Goal: Information Seeking & Learning: Learn about a topic

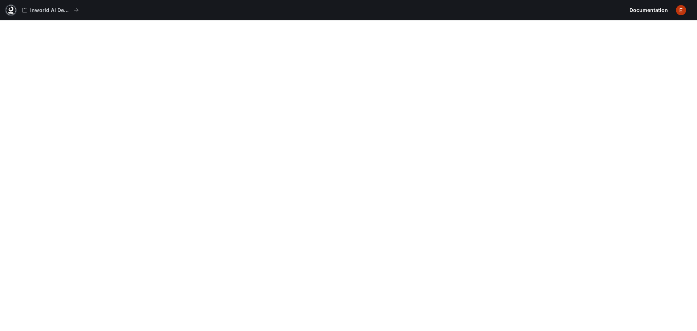
click at [12, 13] on icon at bounding box center [10, 12] width 5 height 1
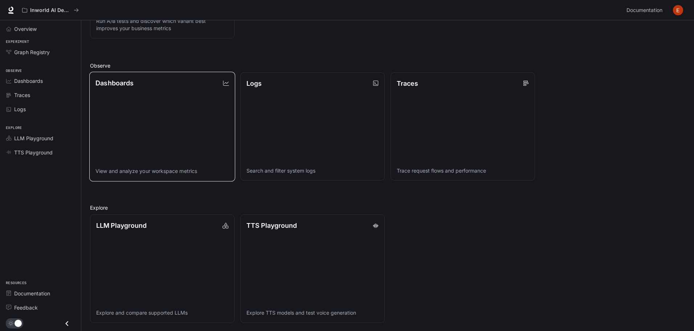
scroll to position [187, 0]
click at [261, 250] on link "TTS Playground Explore TTS models and test voice generation" at bounding box center [313, 267] width 146 height 109
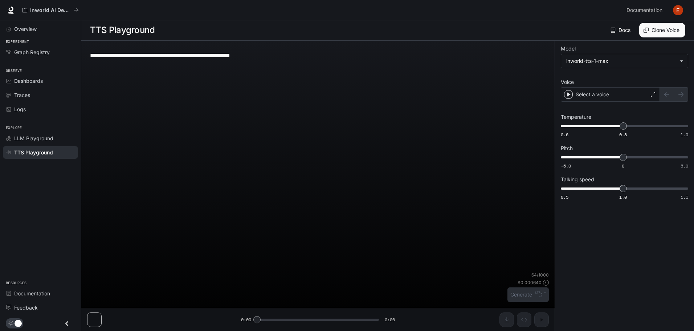
scroll to position [0, 0]
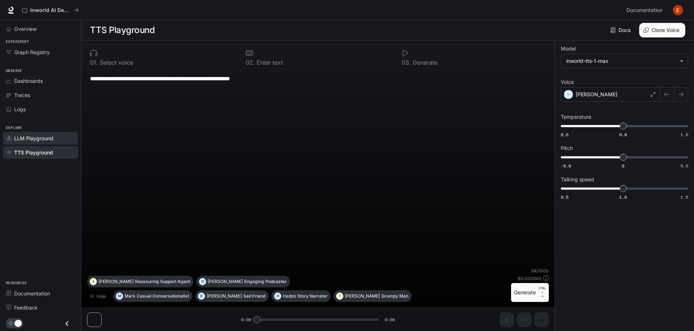
click at [41, 138] on span "LLM Playground" at bounding box center [33, 138] width 39 height 8
